Goal: Ask a question

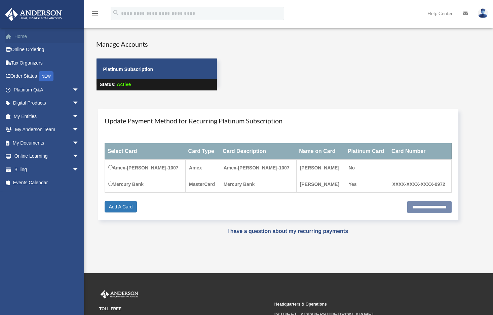
click at [26, 36] on link "Home" at bounding box center [47, 36] width 84 height 13
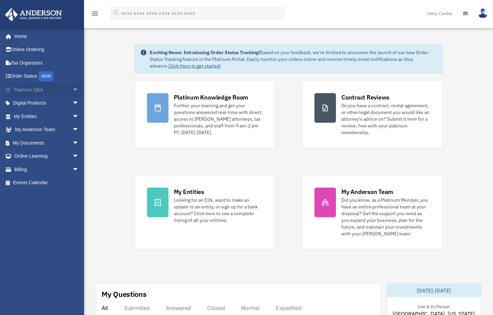
click at [20, 86] on link "Platinum Q&A arrow_drop_down" at bounding box center [47, 89] width 84 height 13
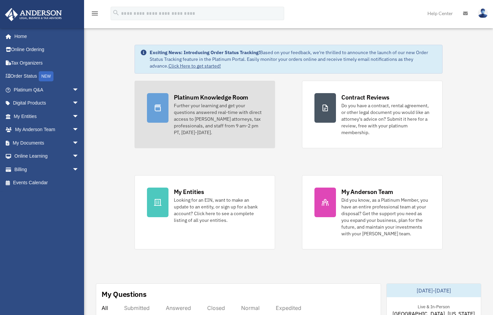
click at [233, 103] on div "Further your learning and get your questions answered real-time with direct acc…" at bounding box center [218, 119] width 89 height 34
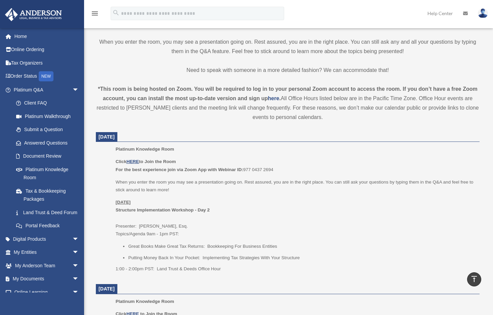
scroll to position [236, 0]
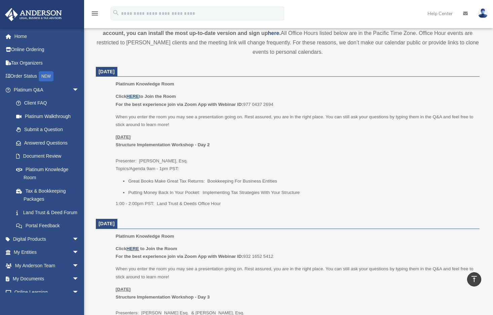
click at [131, 96] on u "HERE" at bounding box center [133, 96] width 12 height 5
